Goal: Task Accomplishment & Management: Use online tool/utility

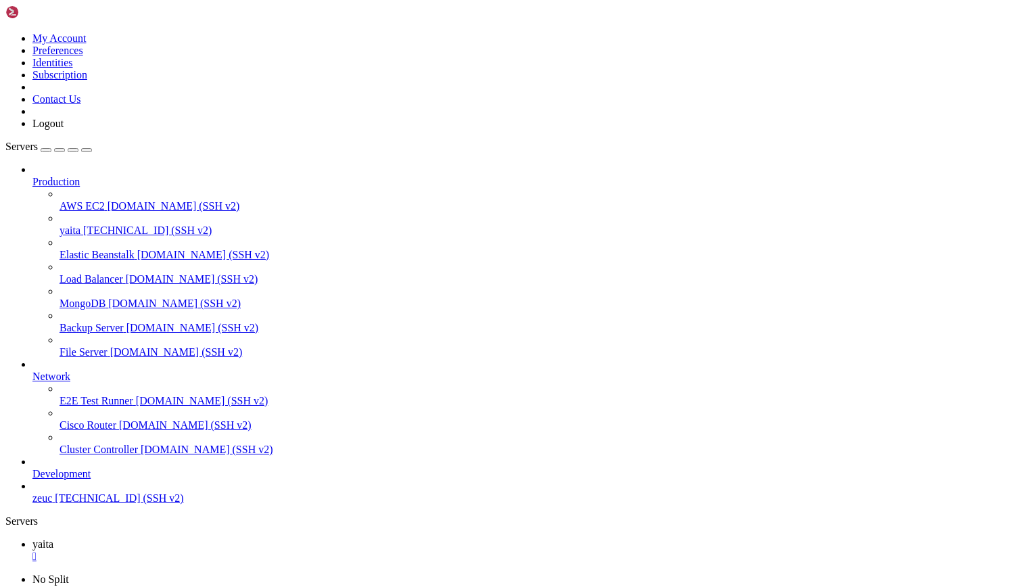
scroll to position [1046, 0]
drag, startPoint x: 50, startPoint y: 1032, endPoint x: 287, endPoint y: 1033, distance: 237.3
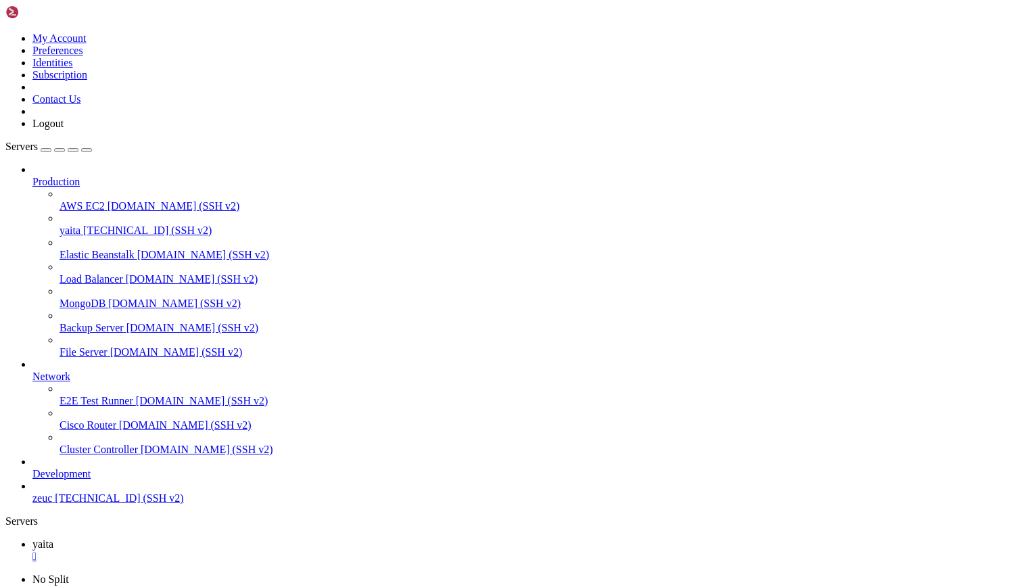
scroll to position [15219, 0]
drag, startPoint x: 11, startPoint y: 847, endPoint x: 803, endPoint y: 1278, distance: 901.3
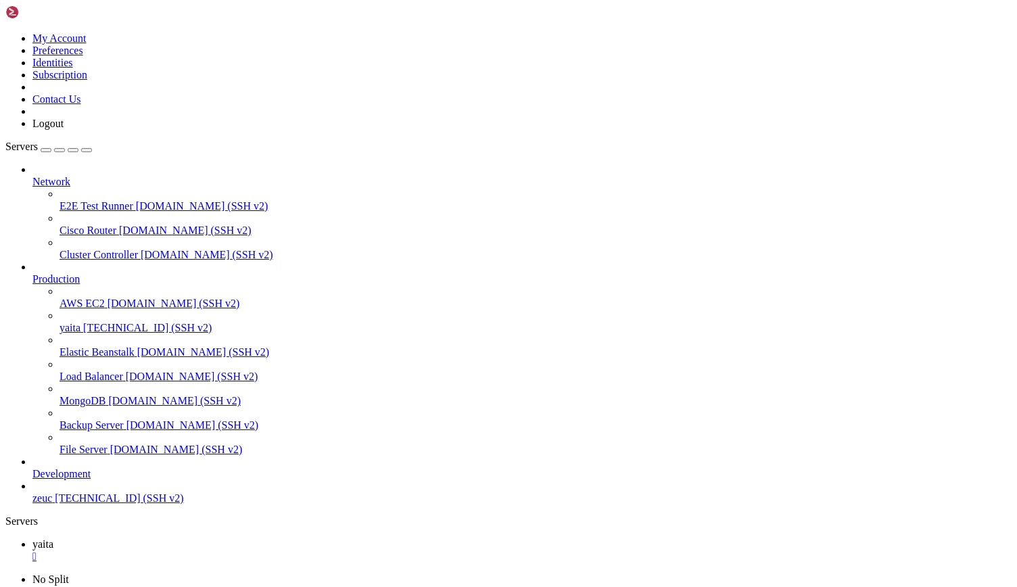
scroll to position [2458, 0]
drag, startPoint x: 51, startPoint y: 1017, endPoint x: 301, endPoint y: 1022, distance: 249.6
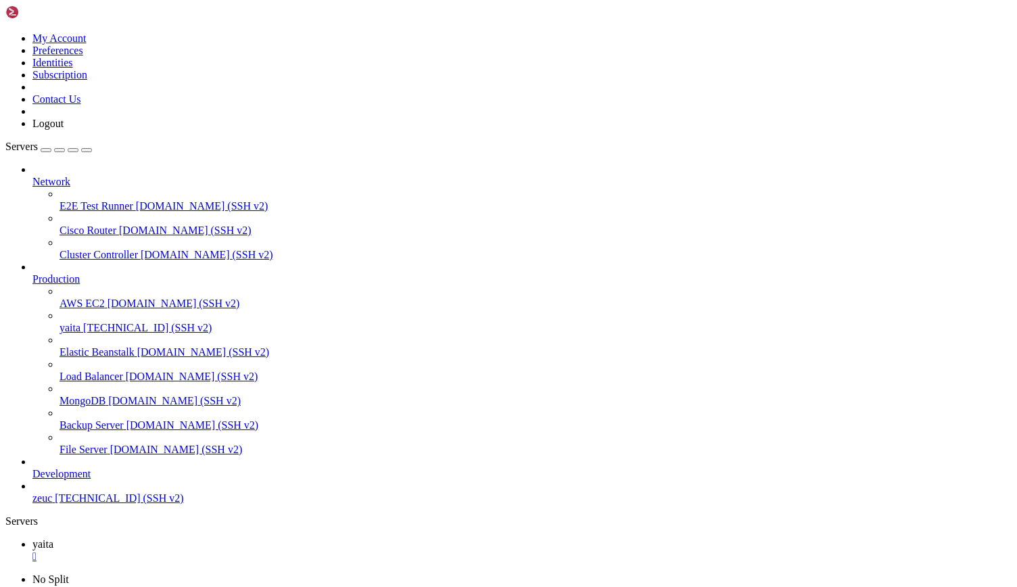
scroll to position [590, 0]
